Goal: Book appointment/travel/reservation

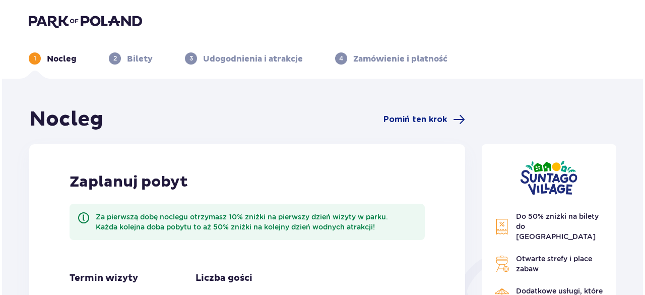
scroll to position [132, 0]
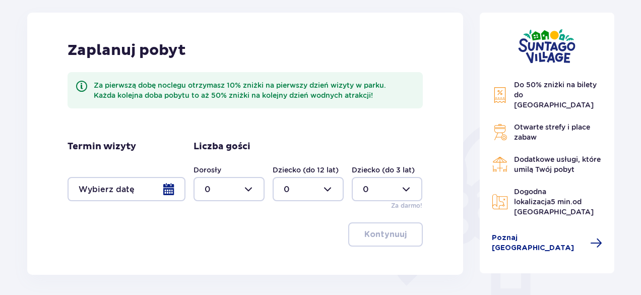
click at [157, 187] on div at bounding box center [127, 189] width 118 height 24
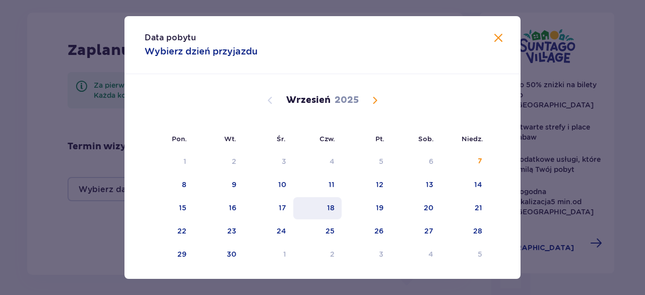
click at [338, 209] on div "18" at bounding box center [317, 208] width 49 height 22
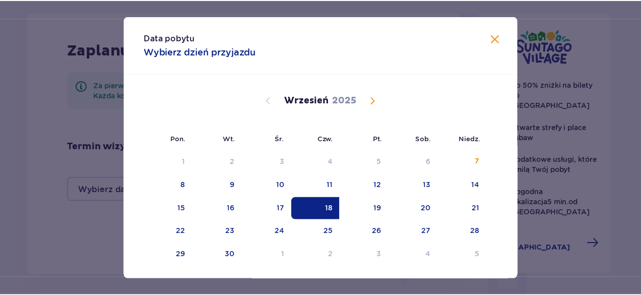
scroll to position [24, 0]
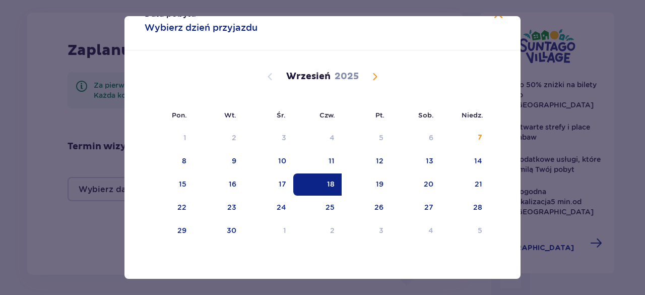
click at [410, 68] on div "Wrzesień 2025" at bounding box center [323, 88] width 334 height 76
click at [358, 183] on div "19" at bounding box center [366, 184] width 49 height 22
type input "18.09.25 - 19.09.25"
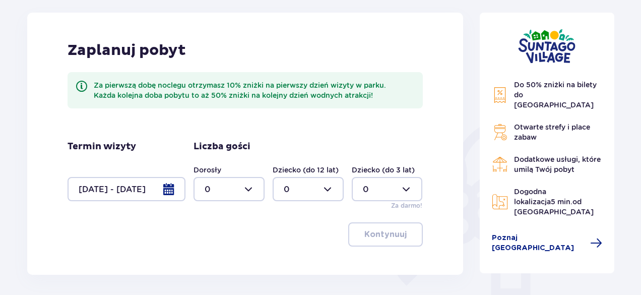
click at [91, 227] on div "Kontynuuj" at bounding box center [245, 234] width 355 height 24
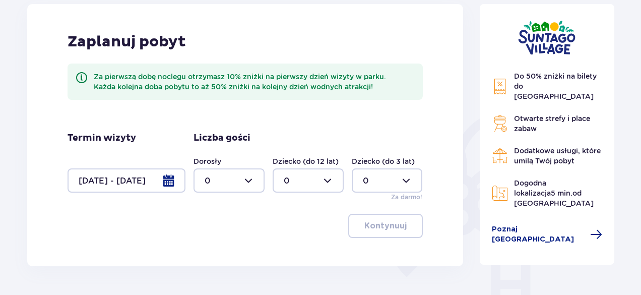
scroll to position [141, 0]
click at [247, 172] on div at bounding box center [229, 180] width 71 height 24
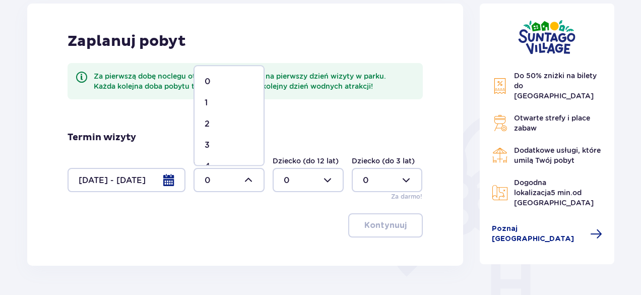
click at [233, 104] on div "1" at bounding box center [229, 102] width 49 height 11
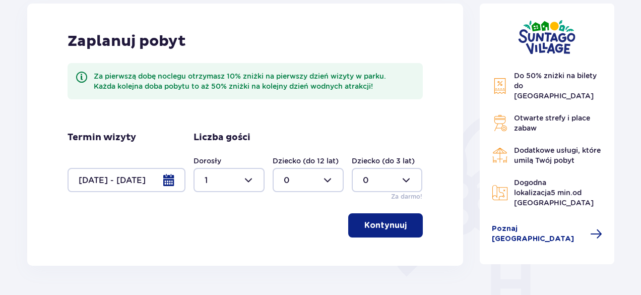
click at [221, 181] on div at bounding box center [229, 180] width 71 height 24
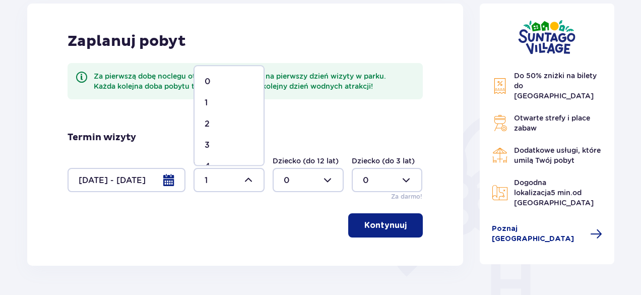
click at [243, 127] on div "2" at bounding box center [229, 123] width 49 height 11
type input "2"
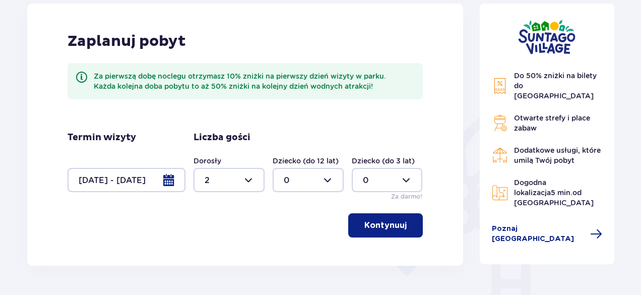
click at [378, 216] on button "Kontynuuj" at bounding box center [385, 225] width 75 height 24
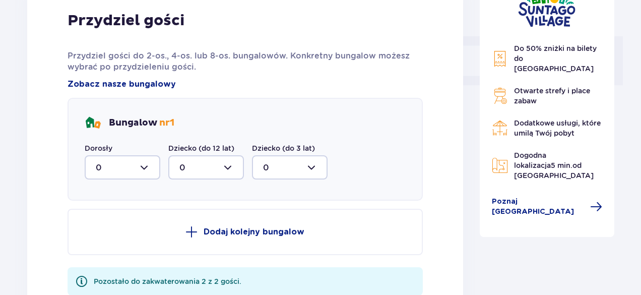
scroll to position [436, 0]
click at [147, 159] on div at bounding box center [123, 167] width 76 height 24
click at [112, 232] on span "2" at bounding box center [123, 240] width 74 height 21
type input "2"
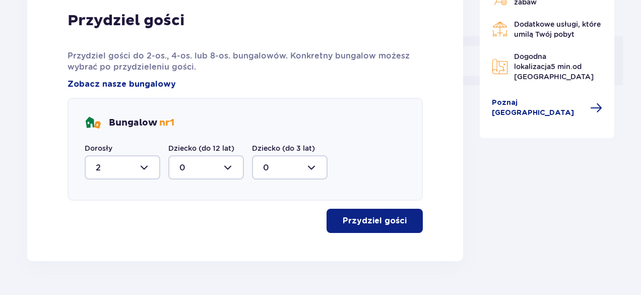
scroll to position [462, 0]
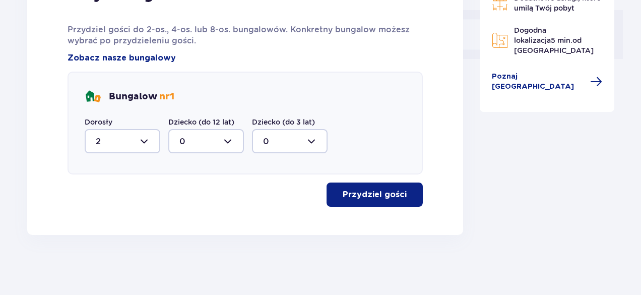
click at [352, 205] on button "Przydziel gości" at bounding box center [375, 195] width 96 height 24
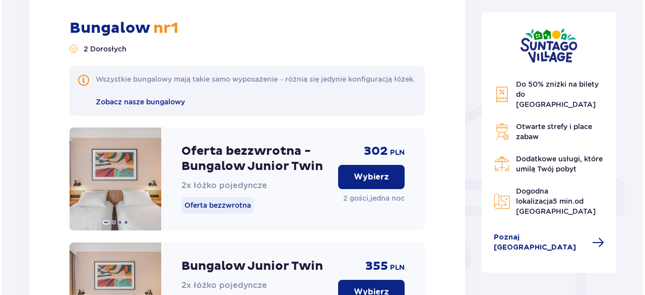
scroll to position [719, 0]
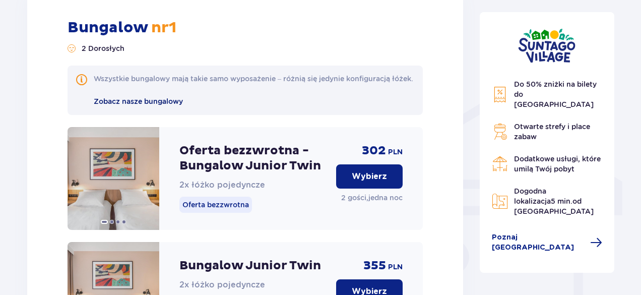
click at [152, 105] on span "Zobacz nasze bungalowy" at bounding box center [138, 101] width 89 height 8
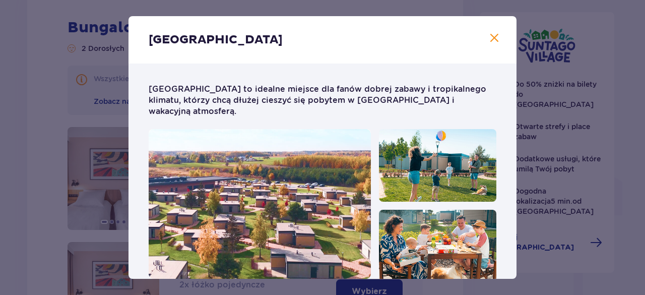
click at [491, 38] on span at bounding box center [495, 38] width 12 height 12
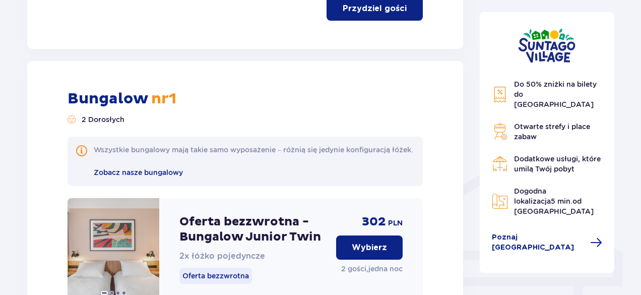
scroll to position [661, 0]
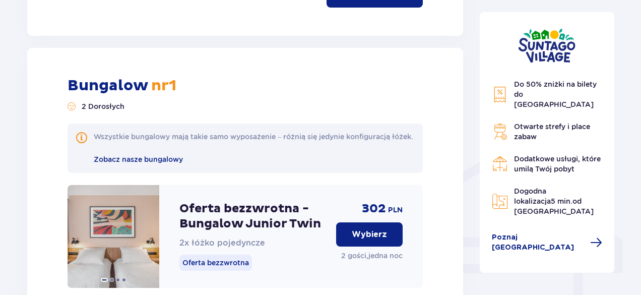
click at [355, 240] on p "Wybierz" at bounding box center [369, 234] width 35 height 11
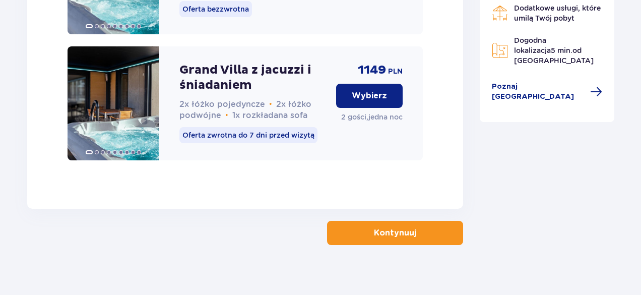
scroll to position [2681, 0]
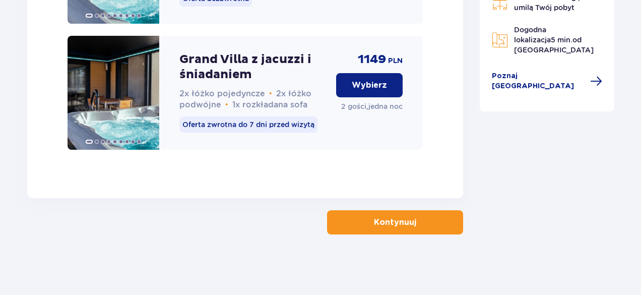
click at [396, 216] on button "Kontynuuj" at bounding box center [395, 222] width 136 height 24
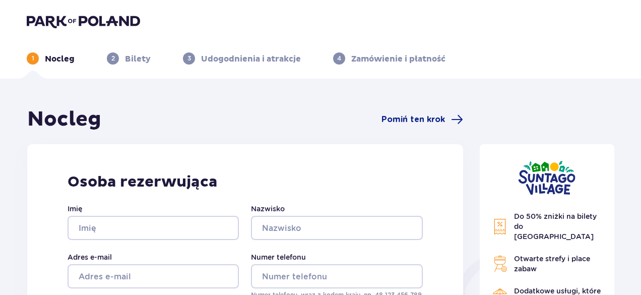
click at [63, 21] on img at bounding box center [83, 21] width 113 height 14
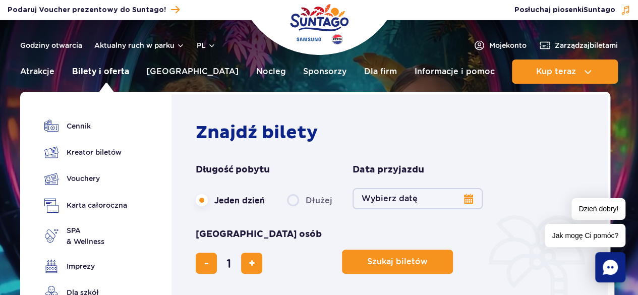
click at [109, 70] on link "Bilety i oferta" at bounding box center [100, 71] width 57 height 24
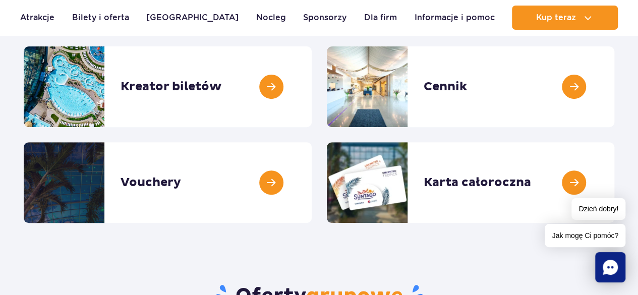
scroll to position [128, 0]
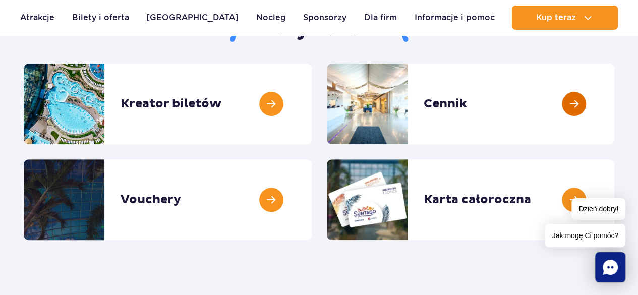
click at [614, 117] on link at bounding box center [614, 104] width 0 height 81
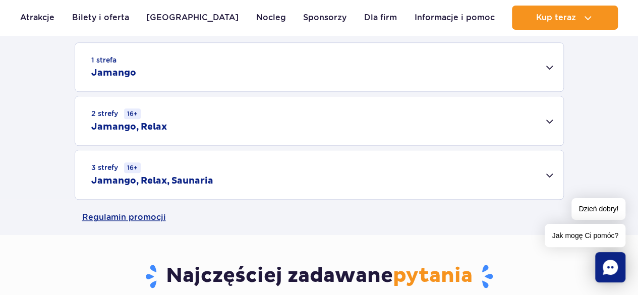
scroll to position [331, 0]
click at [223, 185] on div "3 strefy 16+ Jamango, Relax, Saunaria" at bounding box center [319, 174] width 488 height 49
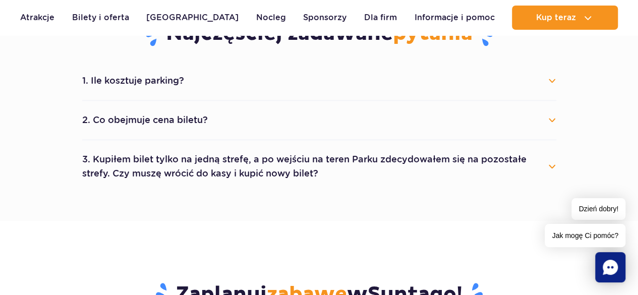
scroll to position [761, 0]
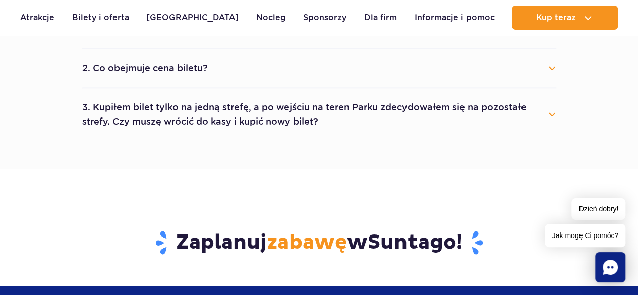
click at [247, 116] on button "3. Kupiłem bilet tylko na jedną strefę, a po wejściu na teren Parku zdecydowałe…" at bounding box center [319, 114] width 474 height 36
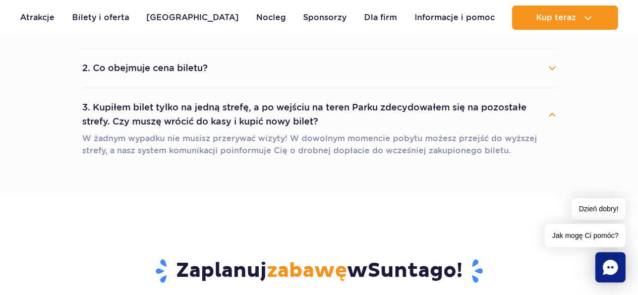
click at [247, 116] on button "3. Kupiłem bilet tylko na jedną strefę, a po wejściu na teren Parku zdecydowałe…" at bounding box center [319, 114] width 474 height 36
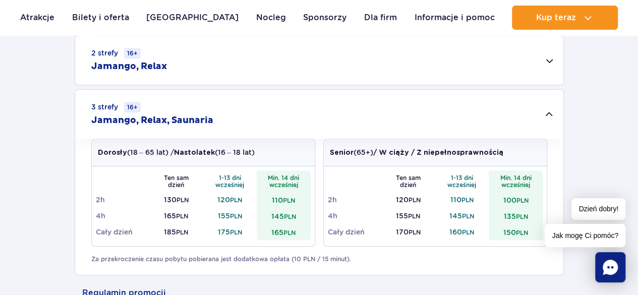
scroll to position [0, 0]
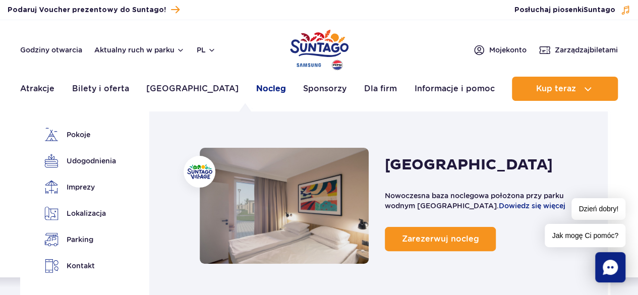
click at [256, 86] on link "Nocleg" at bounding box center [271, 89] width 30 height 24
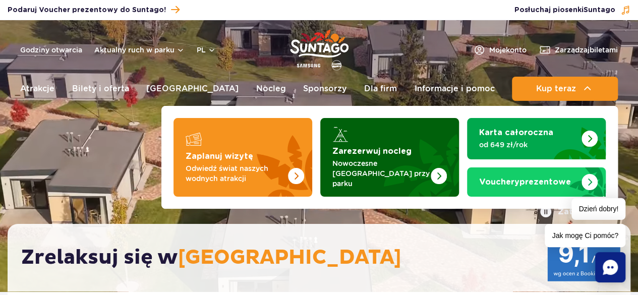
click at [389, 128] on img "Zarezerwuj nocleg" at bounding box center [414, 157] width 89 height 79
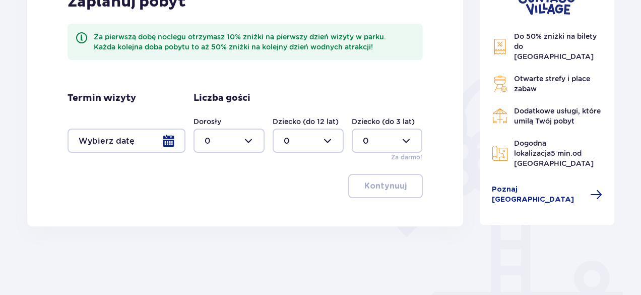
scroll to position [180, 0]
click at [159, 138] on div at bounding box center [127, 140] width 118 height 24
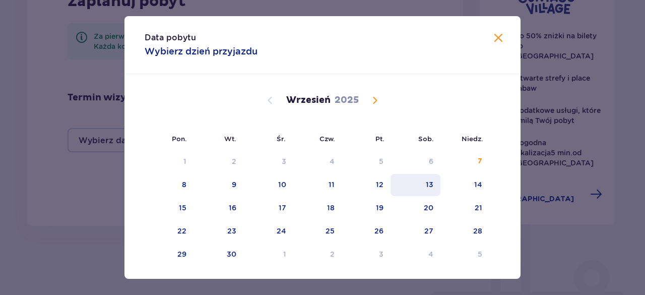
click at [432, 184] on div "13" at bounding box center [430, 184] width 8 height 10
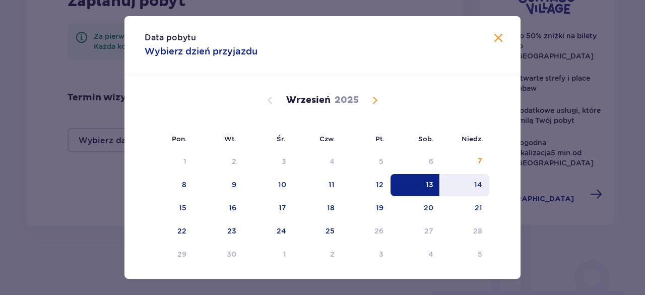
click at [485, 188] on div "14" at bounding box center [465, 185] width 49 height 22
type input "13.09.25 - 14.09.25"
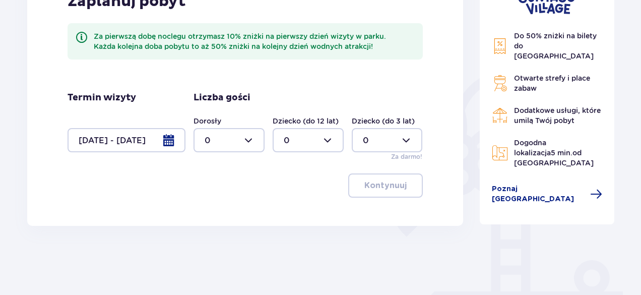
click at [54, 175] on div "Zaplanuj pobyt Za pierwszą dobę noclegu otrzymasz 10% zniżki na pierwszy dzień …" at bounding box center [245, 95] width 436 height 262
click at [235, 140] on div at bounding box center [229, 140] width 71 height 24
click at [226, 208] on div "2" at bounding box center [229, 213] width 49 height 11
type input "2"
click at [388, 188] on p "Kontynuuj" at bounding box center [386, 185] width 42 height 11
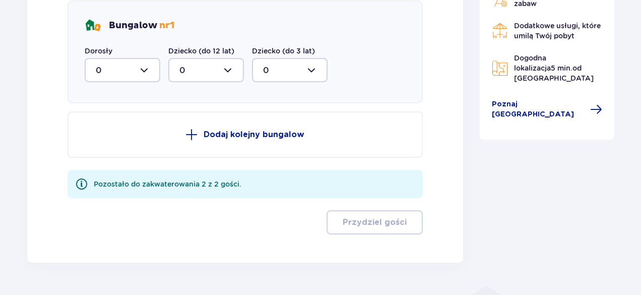
scroll to position [561, 0]
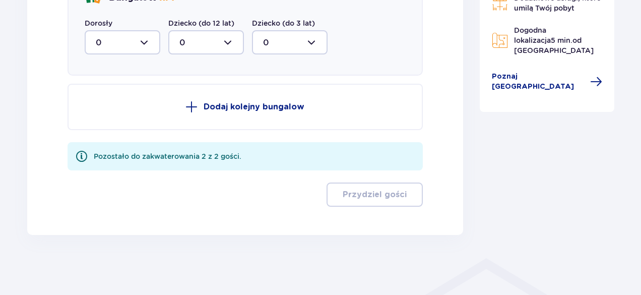
click at [141, 40] on div at bounding box center [123, 42] width 76 height 24
click at [123, 110] on div "2" at bounding box center [122, 115] width 53 height 11
type input "2"
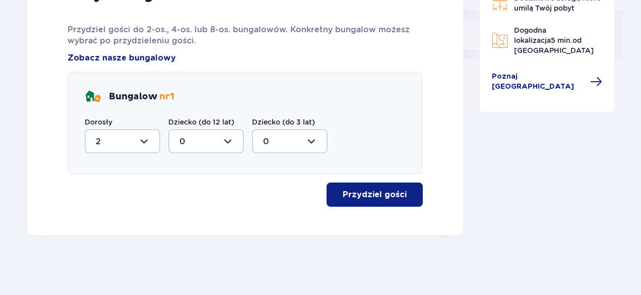
drag, startPoint x: 381, startPoint y: 206, endPoint x: 384, endPoint y: 194, distance: 13.1
click at [384, 194] on div "Przydziel gości Przydziel gości do 2-os., 4-os. lub 8-os. bungalowów. Konkretny…" at bounding box center [245, 96] width 436 height 278
click at [384, 194] on p "Przydziel gości" at bounding box center [375, 194] width 64 height 11
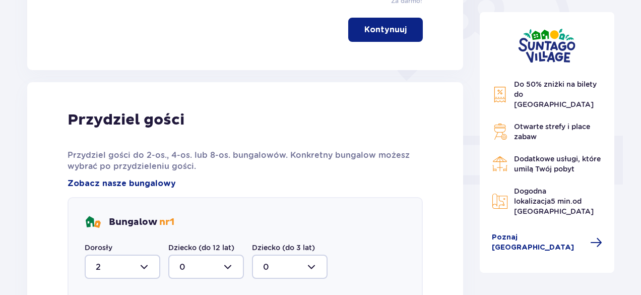
scroll to position [229, 0]
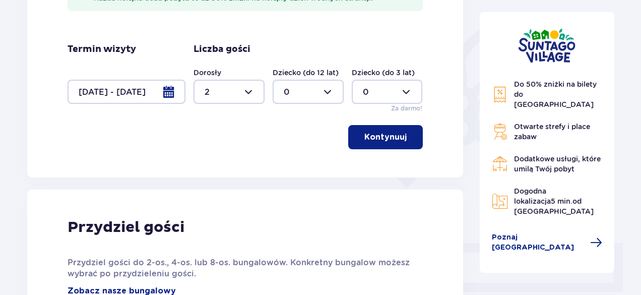
click at [146, 96] on div at bounding box center [127, 92] width 118 height 24
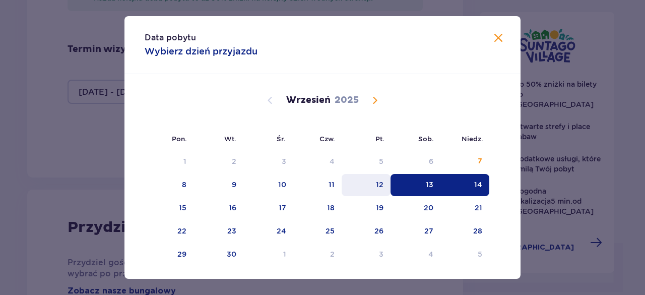
click at [376, 187] on div "12" at bounding box center [380, 184] width 8 height 10
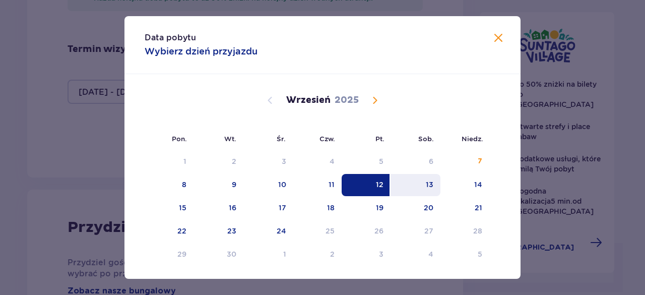
click at [405, 186] on div "13" at bounding box center [416, 185] width 50 height 22
type input "12.09.25 - 13.09.25"
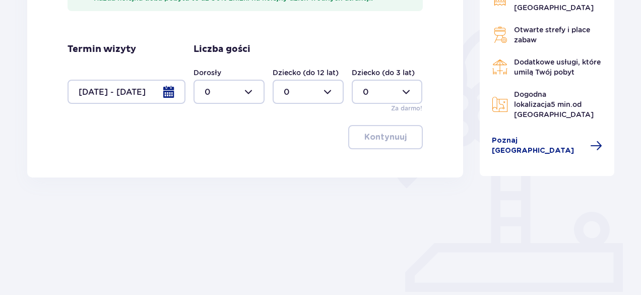
click at [538, 150] on div "Do 50% zniżki na bilety do parku Suntago Otwarte strefy i place zabaw Dodatkowe…" at bounding box center [547, 88] width 151 height 421
click at [258, 92] on div at bounding box center [229, 92] width 71 height 24
click at [227, 165] on div "2" at bounding box center [229, 164] width 49 height 11
type input "2"
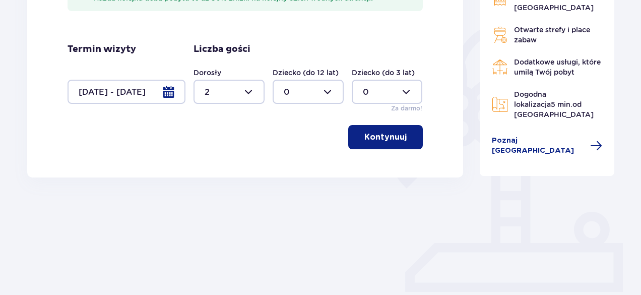
click at [383, 141] on p "Kontynuuj" at bounding box center [386, 137] width 42 height 11
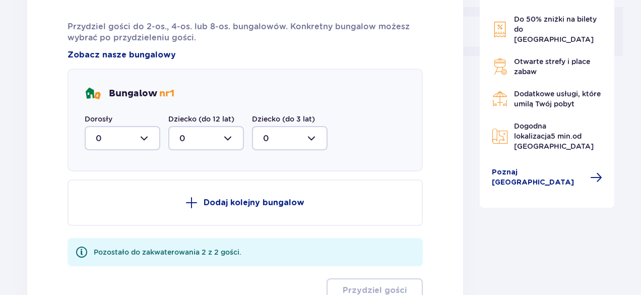
scroll to position [466, 0]
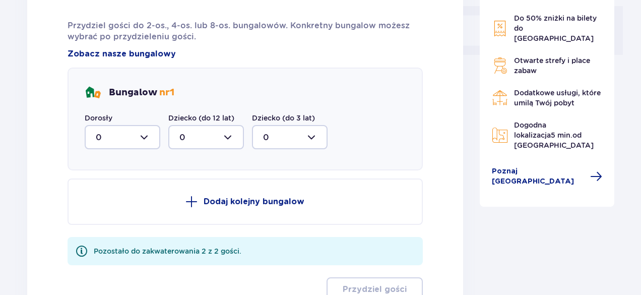
click at [142, 129] on div at bounding box center [123, 137] width 76 height 24
click at [114, 207] on div "2" at bounding box center [122, 210] width 53 height 11
type input "2"
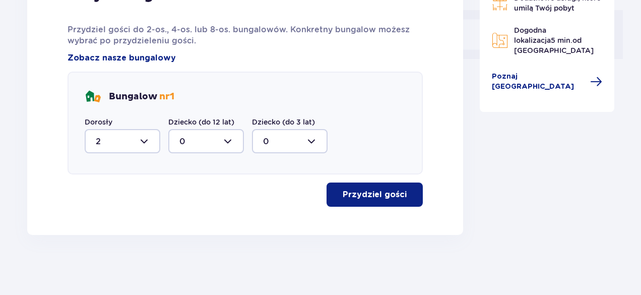
click at [357, 199] on p "Przydziel gości" at bounding box center [375, 194] width 64 height 11
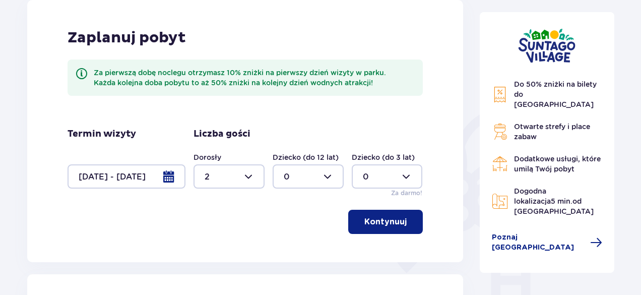
scroll to position [0, 0]
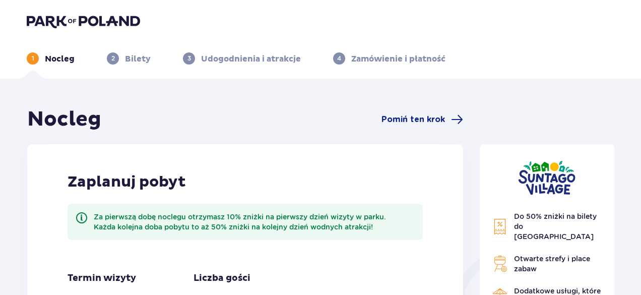
click at [75, 13] on header "1 Nocleg 2 Bilety 3 Udogodnienia i atrakcje 4 Zamówienie i płatność" at bounding box center [320, 39] width 641 height 79
click at [69, 24] on img at bounding box center [83, 21] width 113 height 14
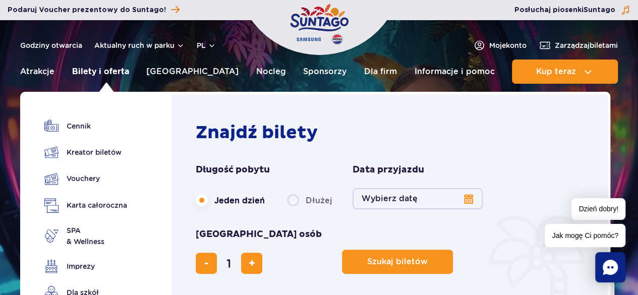
click at [115, 68] on link "Bilety i oferta" at bounding box center [100, 71] width 57 height 24
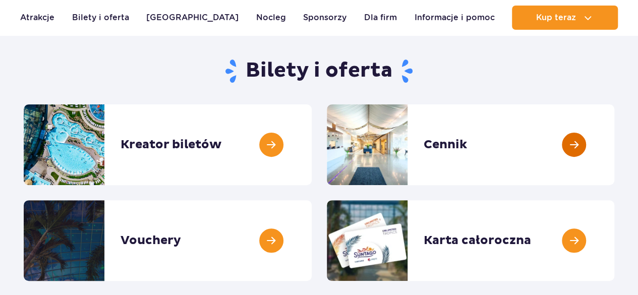
scroll to position [89, 0]
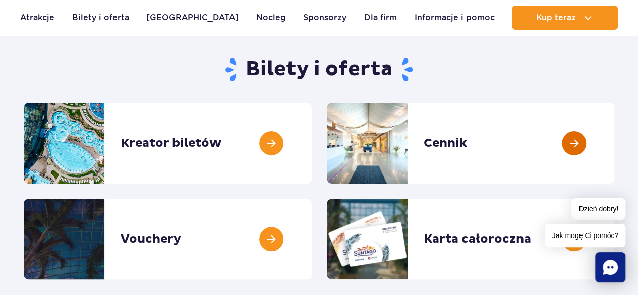
click at [614, 131] on link at bounding box center [614, 143] width 0 height 81
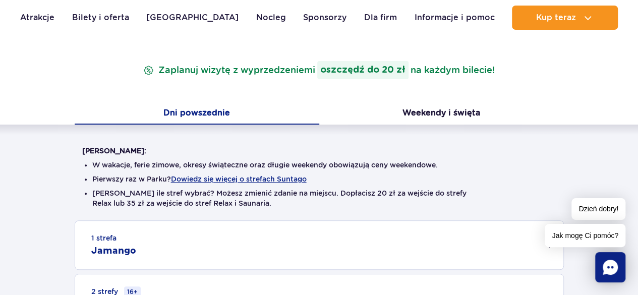
scroll to position [148, 0]
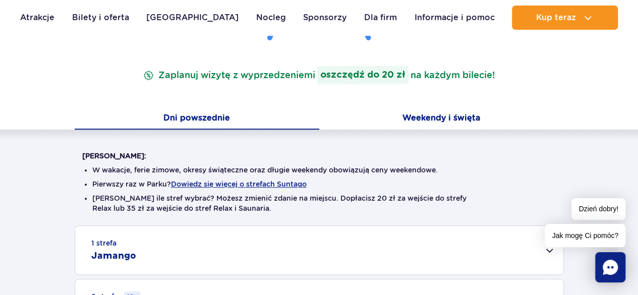
click at [424, 115] on button "Weekendy i święta" at bounding box center [441, 118] width 245 height 21
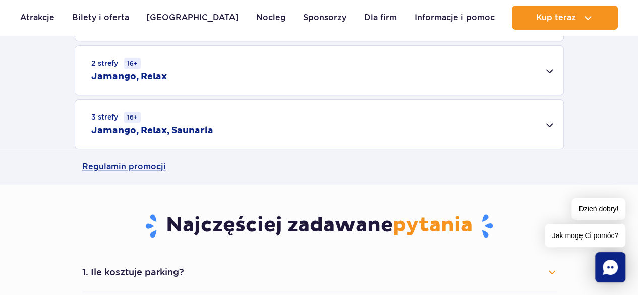
scroll to position [382, 0]
click at [245, 119] on div "3 strefy 16+ Jamango, Relax, Saunaria" at bounding box center [319, 123] width 488 height 49
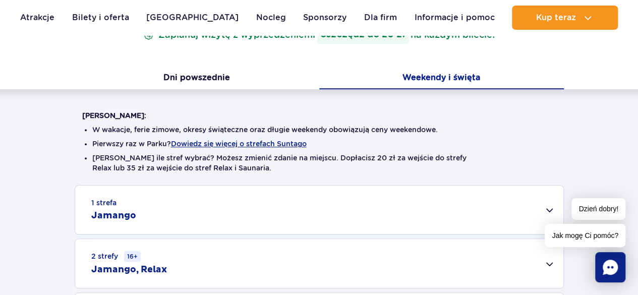
scroll to position [153, 0]
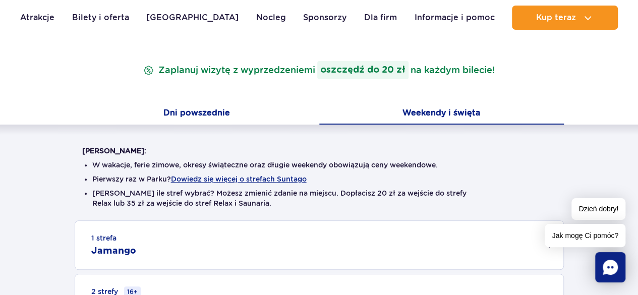
click at [215, 111] on button "Dni powszednie" at bounding box center [197, 113] width 245 height 21
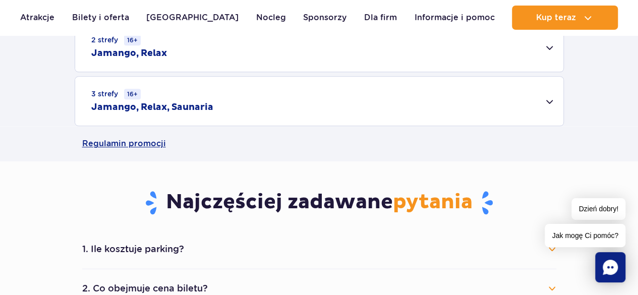
scroll to position [404, 0]
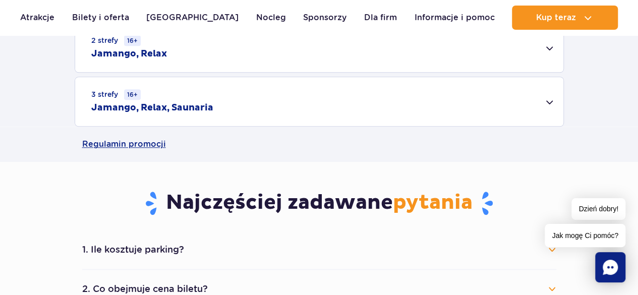
click at [209, 109] on h2 "Jamango, Relax, Saunaria" at bounding box center [152, 108] width 122 height 12
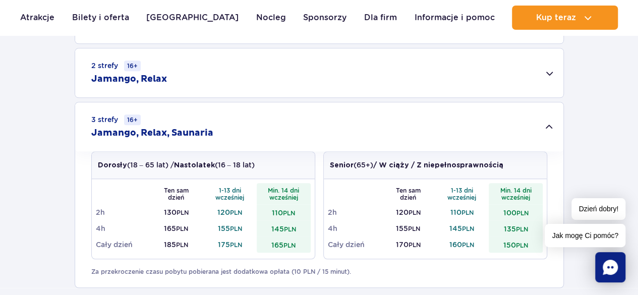
scroll to position [379, 0]
